Goal: Task Accomplishment & Management: Manage account settings

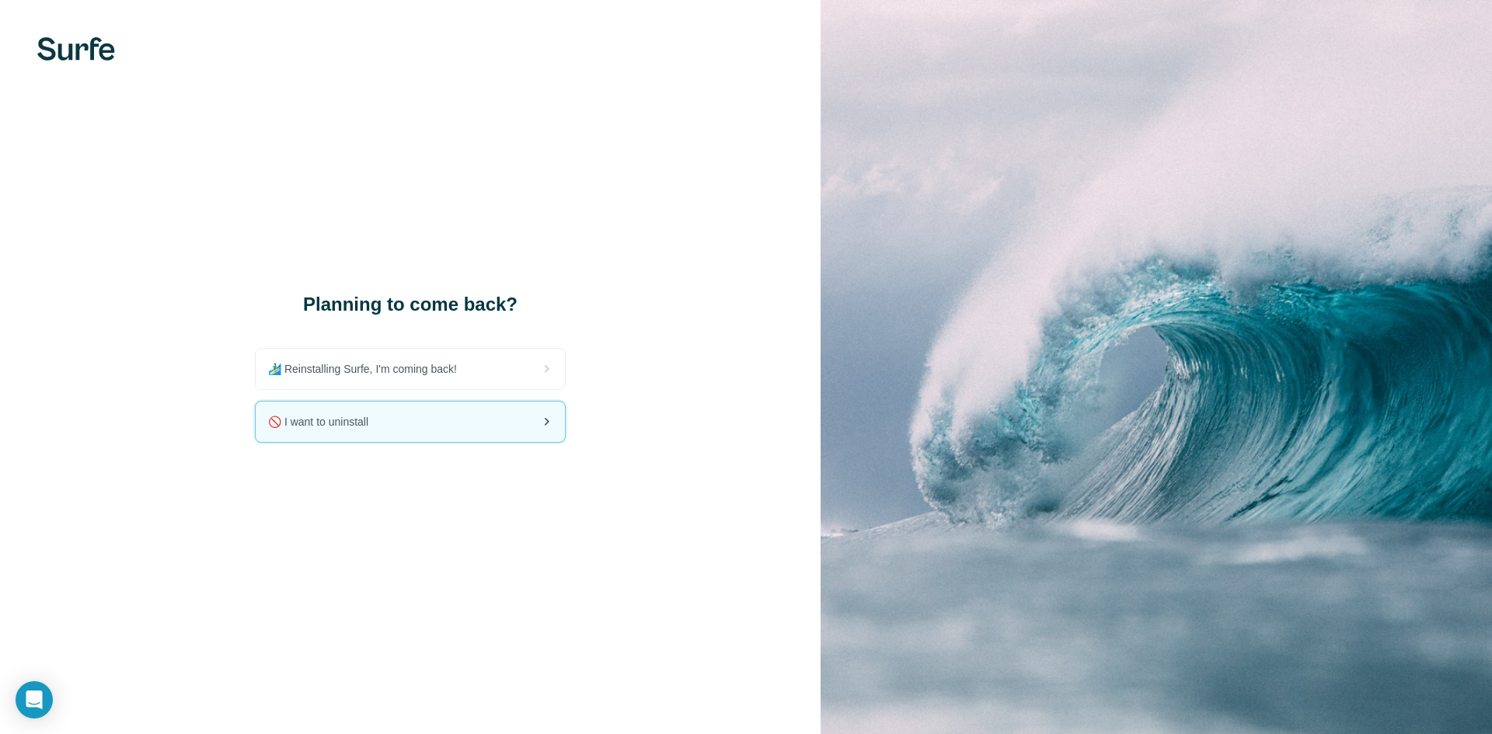
click at [388, 425] on div "🚫 I want to uninstall" at bounding box center [410, 422] width 309 height 40
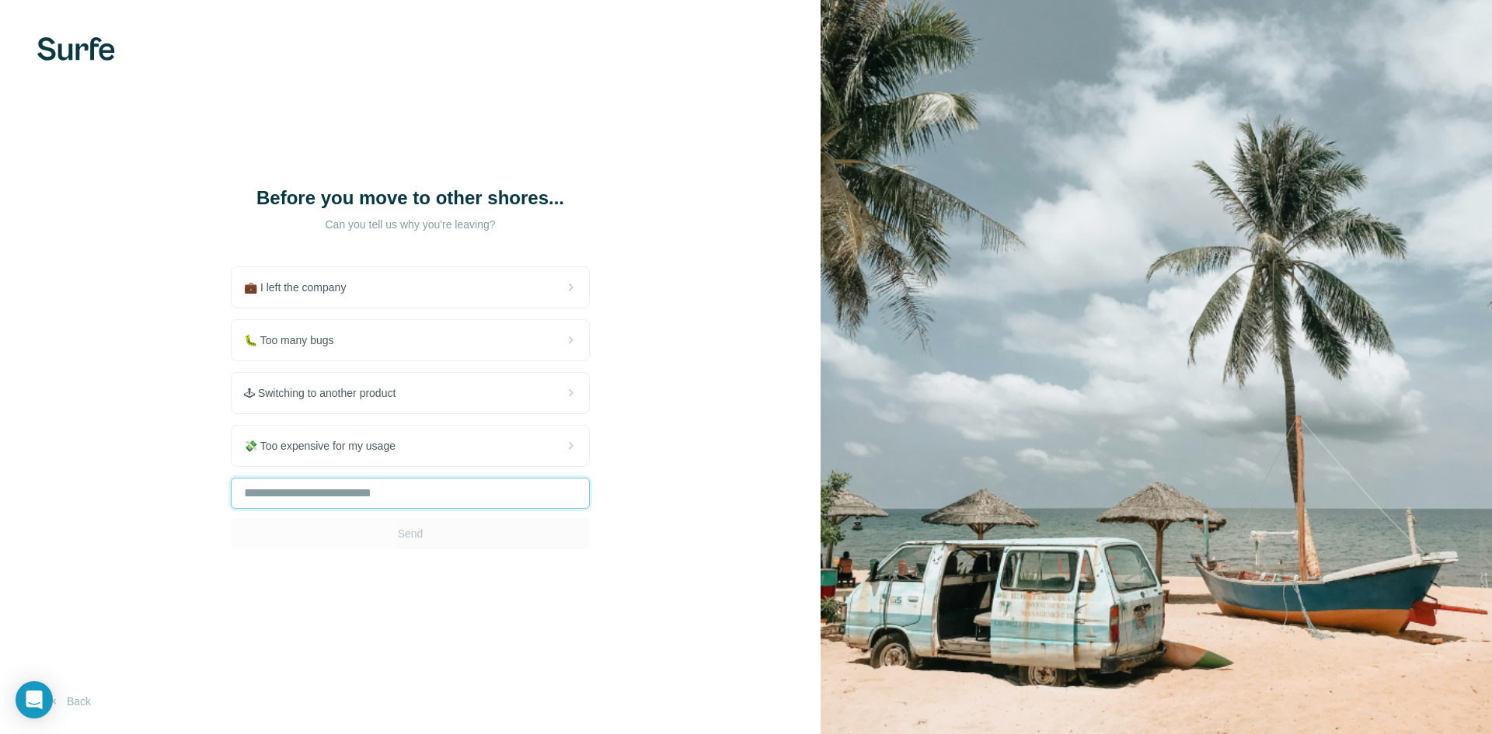
click at [424, 490] on input "text" at bounding box center [410, 493] width 359 height 31
type input "**********"
click at [427, 532] on button "Send" at bounding box center [410, 533] width 359 height 31
